Goal: Information Seeking & Learning: Stay updated

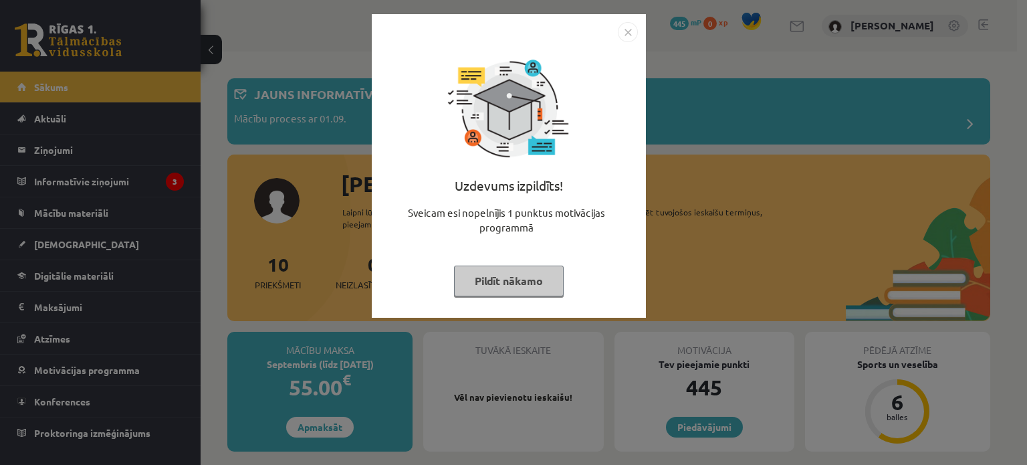
click at [515, 290] on button "Pildīt nākamo" at bounding box center [509, 280] width 110 height 31
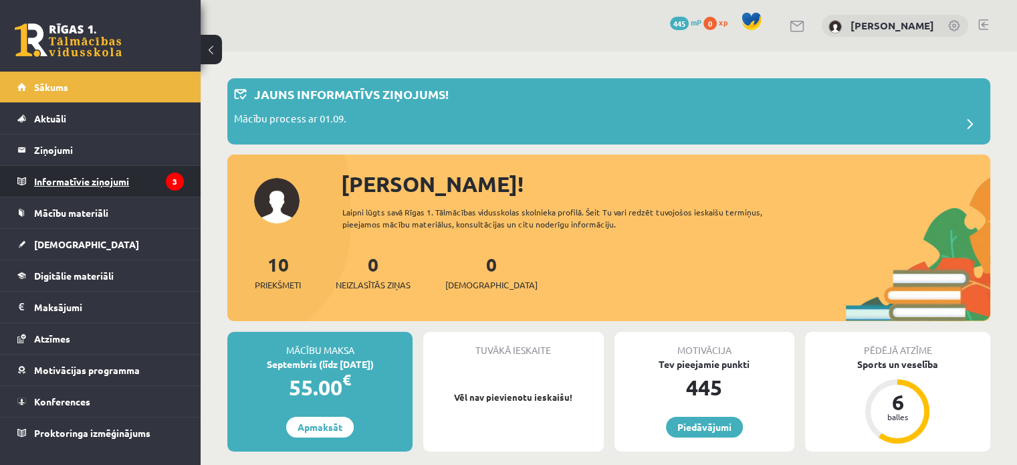
click at [134, 189] on legend "Informatīvie ziņojumi 3" at bounding box center [109, 181] width 150 height 31
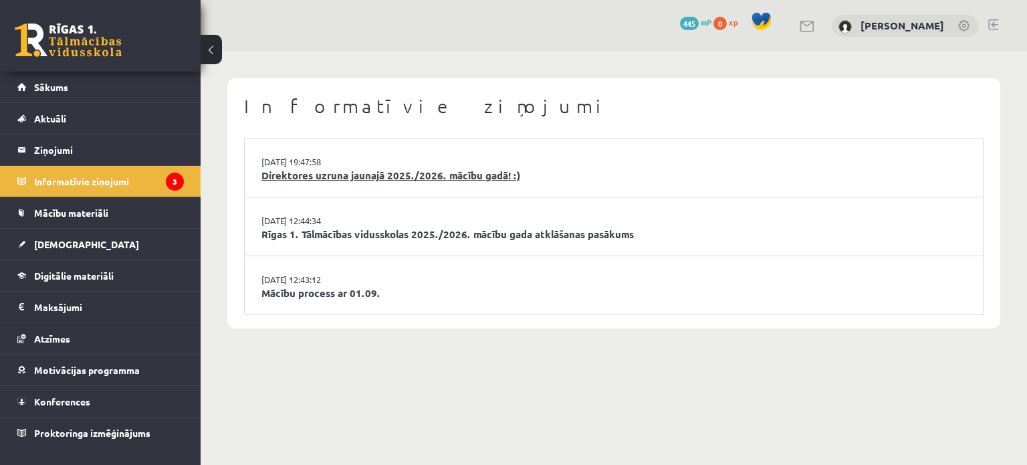
click at [364, 181] on link "Direktores uzruna jaunajā 2025./2026. mācību gadā! :)" at bounding box center [613, 175] width 705 height 15
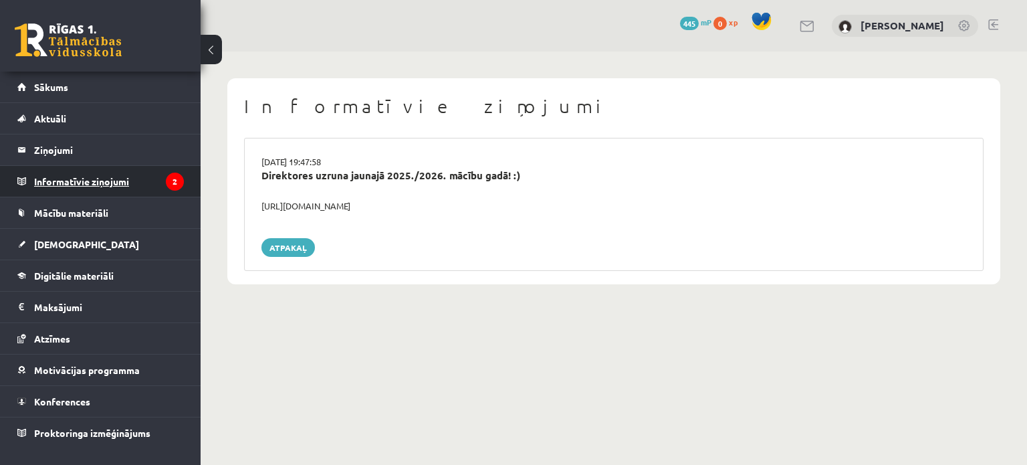
click at [154, 179] on legend "Informatīvie ziņojumi 2" at bounding box center [109, 181] width 150 height 31
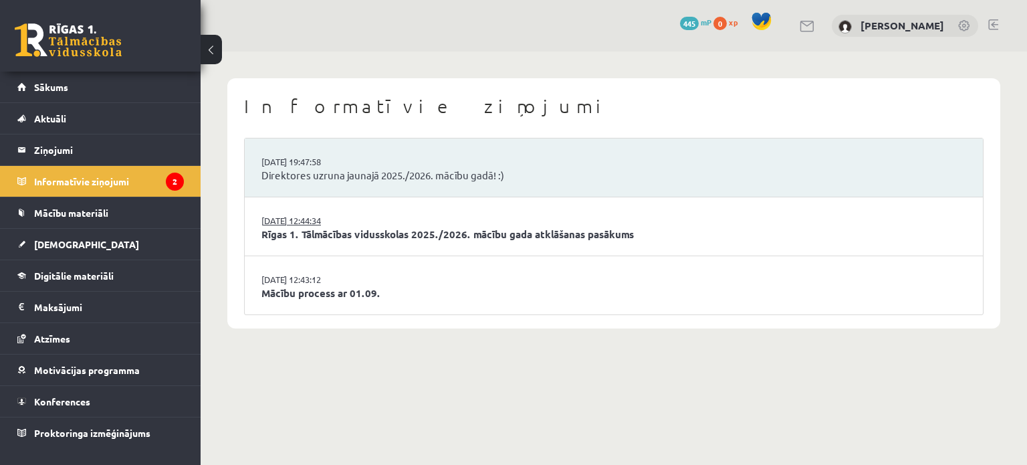
click at [355, 216] on link "29.08.2025 12:44:34" at bounding box center [311, 220] width 100 height 13
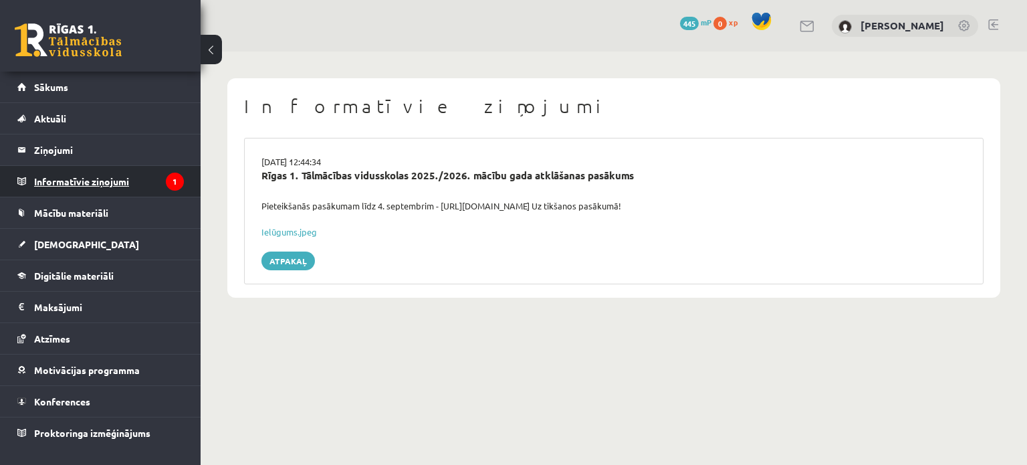
click at [147, 178] on legend "Informatīvie ziņojumi 1" at bounding box center [109, 181] width 150 height 31
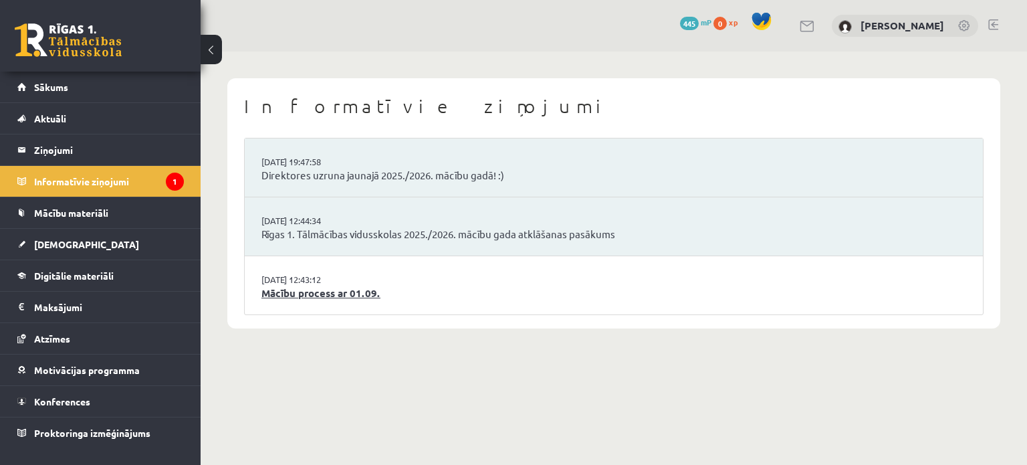
click at [398, 288] on link "Mācību process ar 01.09." at bounding box center [613, 292] width 705 height 15
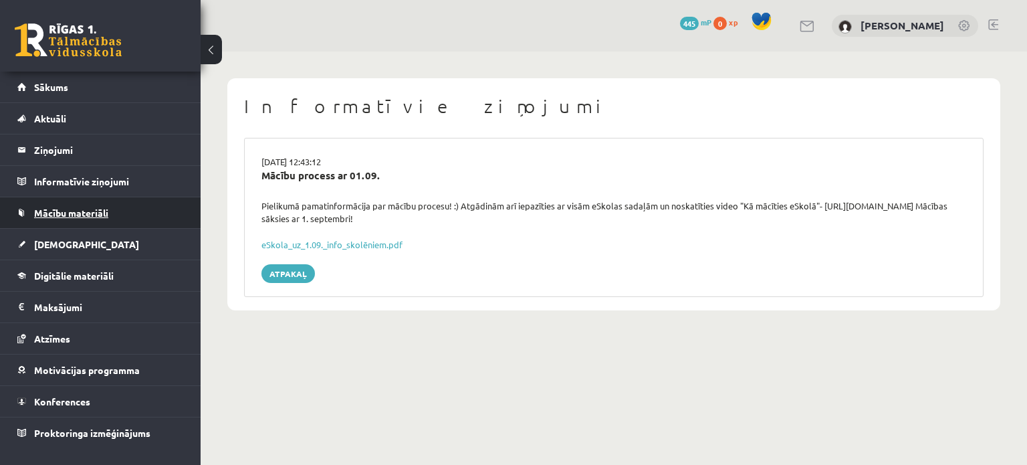
click at [168, 207] on link "Mācību materiāli" at bounding box center [100, 212] width 166 height 31
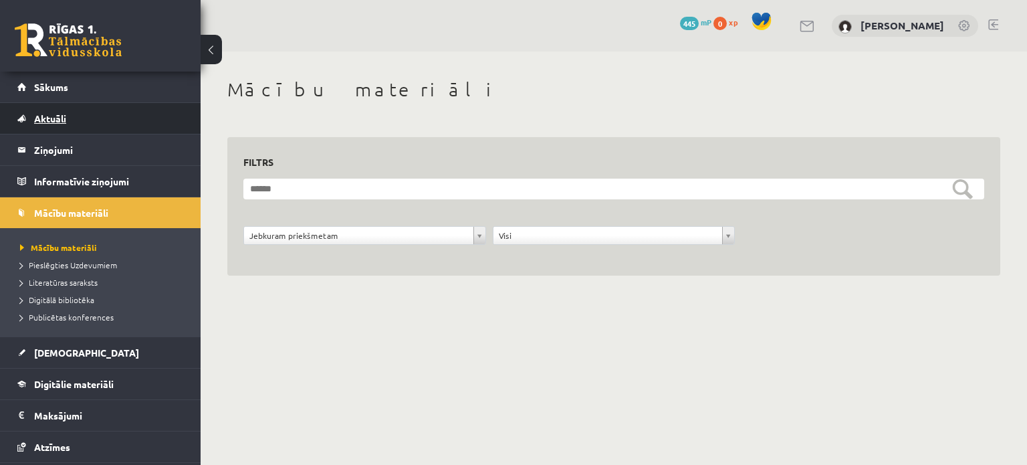
click at [88, 108] on link "Aktuāli" at bounding box center [100, 118] width 166 height 31
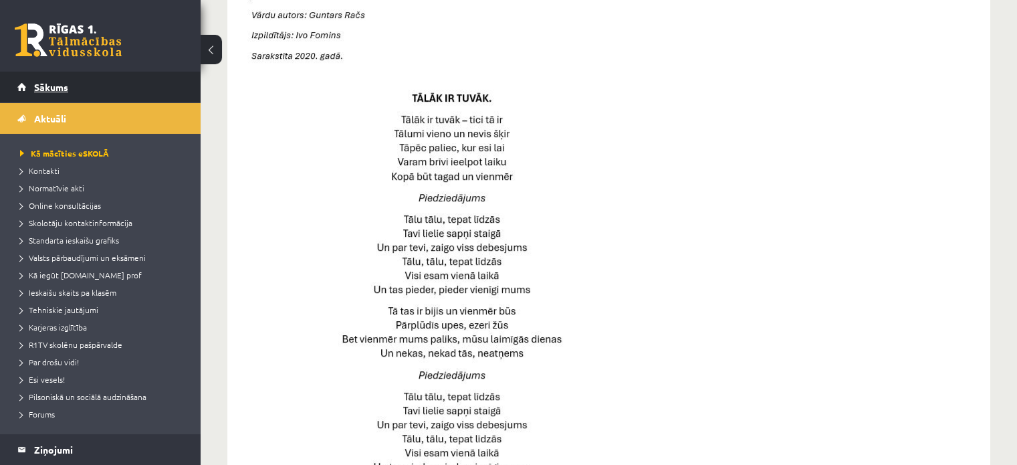
click at [126, 95] on link "Sākums" at bounding box center [100, 87] width 166 height 31
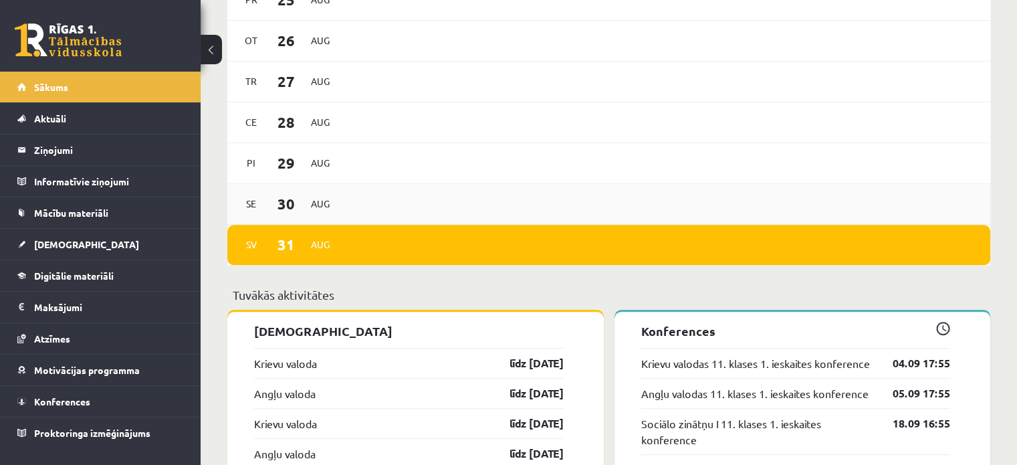
scroll to position [802, 0]
